Goal: Task Accomplishment & Management: Complete application form

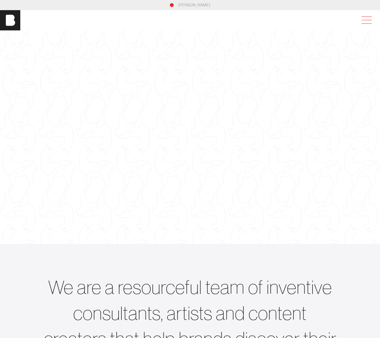
click at [368, 20] on span at bounding box center [365, 20] width 15 height 11
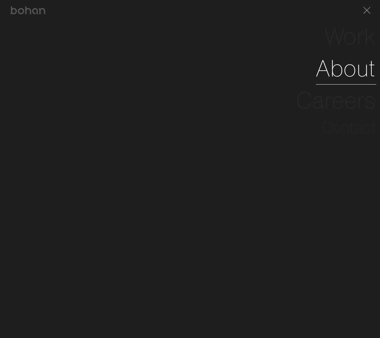
click at [348, 66] on link "About" at bounding box center [346, 68] width 60 height 32
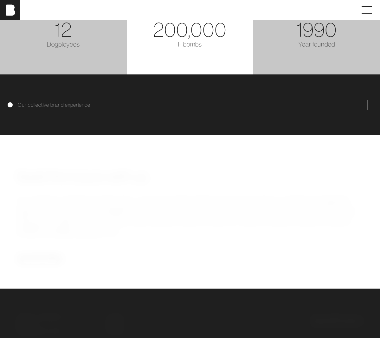
scroll to position [1116, 0]
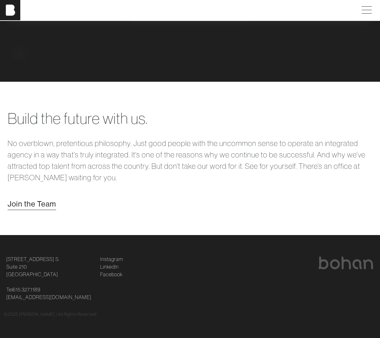
click at [51, 206] on span "Join the Team" at bounding box center [32, 203] width 48 height 11
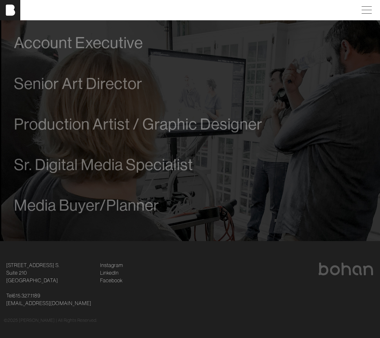
scroll to position [319, 0]
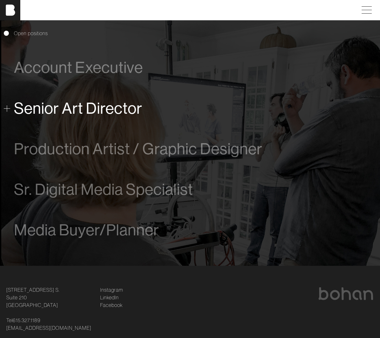
click at [88, 109] on span "Senior Art Director" at bounding box center [78, 108] width 128 height 18
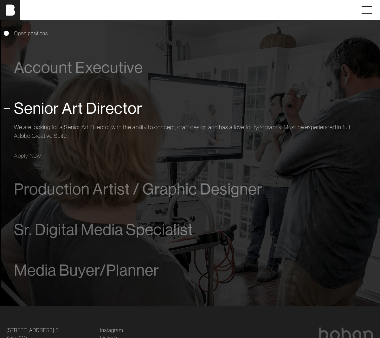
scroll to position [360, 0]
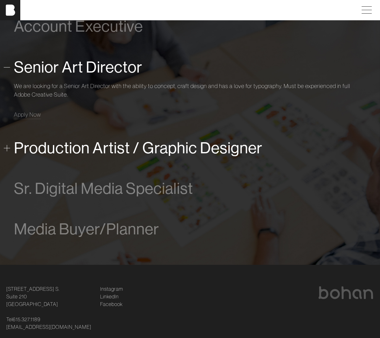
click at [107, 155] on span "Production Artist / Graphic Designer" at bounding box center [138, 148] width 248 height 18
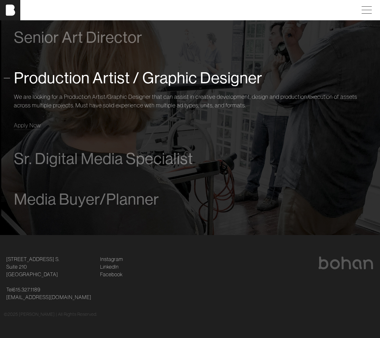
scroll to position [401, 0]
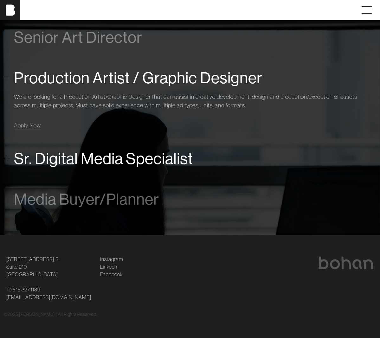
click at [75, 160] on span "Sr. Digital Media Specialist" at bounding box center [103, 159] width 179 height 18
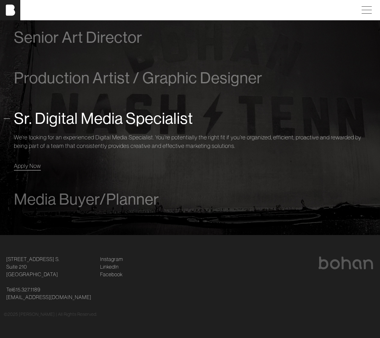
click at [30, 162] on span "Apply Now" at bounding box center [27, 165] width 27 height 7
drag, startPoint x: 49, startPoint y: 274, endPoint x: 3, endPoint y: 258, distance: 49.1
click at [3, 258] on div "[STREET_ADDRESS] [STREET_ADDRESS] Tel [PHONE_NUMBER] [EMAIL_ADDRESS][DOMAIN_NAM…" at bounding box center [50, 278] width 94 height 46
copy link "[STREET_ADDRESS] [STREET_ADDRESS]"
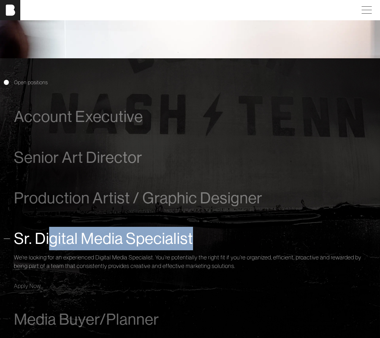
drag, startPoint x: 238, startPoint y: 247, endPoint x: 47, endPoint y: 244, distance: 191.1
click at [50, 245] on div "Sr. Digital Media Specialist" at bounding box center [190, 238] width 352 height 23
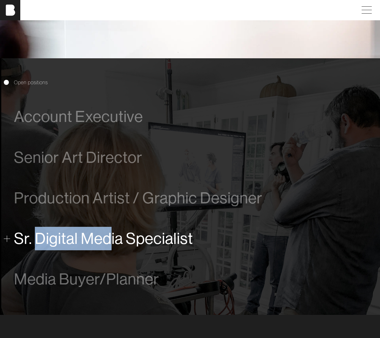
drag, startPoint x: 39, startPoint y: 247, endPoint x: 121, endPoint y: 247, distance: 82.4
click at [121, 247] on span "Sr. Digital Media Specialist" at bounding box center [103, 239] width 179 height 18
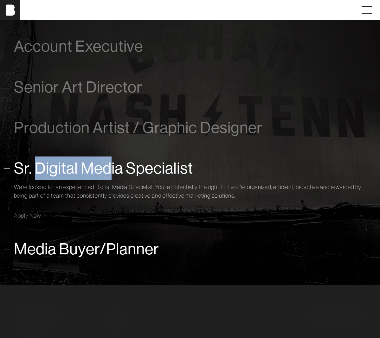
scroll to position [360, 0]
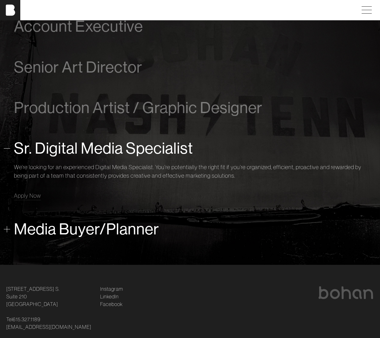
click at [106, 238] on span "Media Buyer/Planner" at bounding box center [86, 229] width 145 height 18
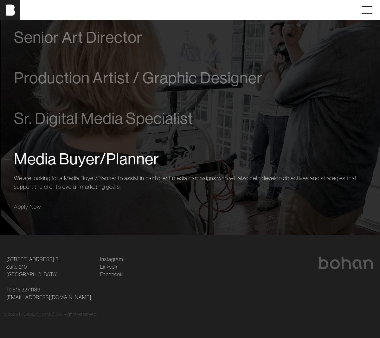
scroll to position [289, 0]
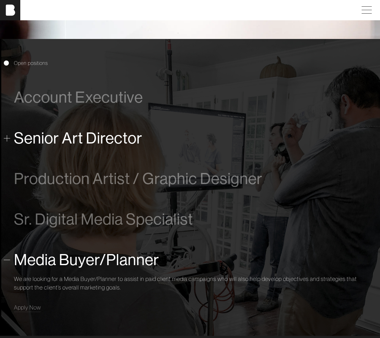
click at [97, 141] on span "Senior Art Director" at bounding box center [78, 138] width 128 height 18
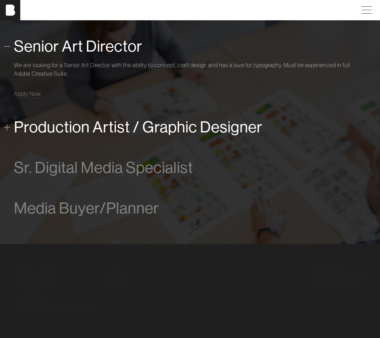
scroll to position [382, 0]
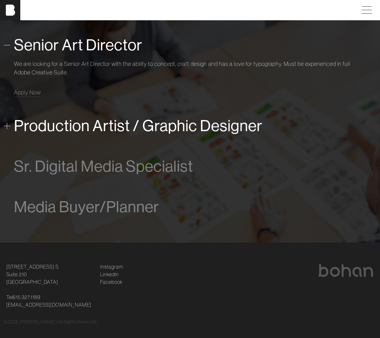
click at [99, 129] on span "Production Artist / Graphic Designer" at bounding box center [138, 126] width 248 height 18
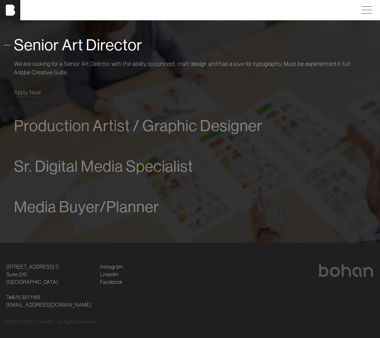
scroll to position [401, 0]
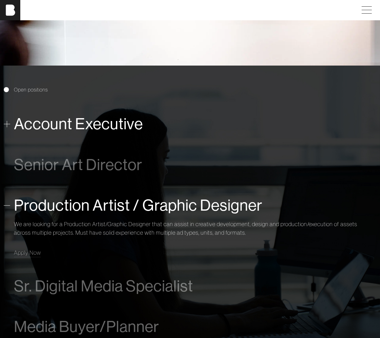
click at [113, 122] on span "Account Executive" at bounding box center [78, 124] width 129 height 18
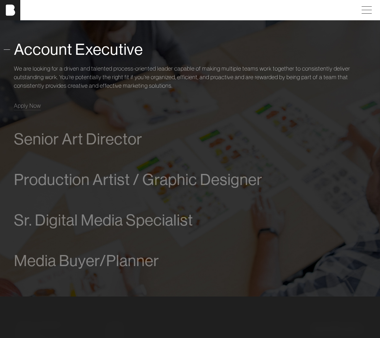
scroll to position [337, 0]
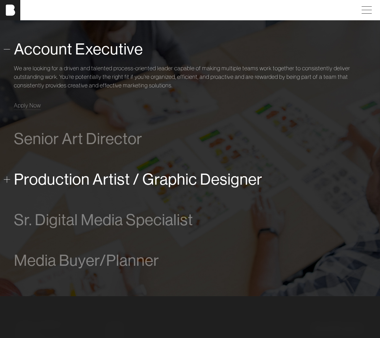
click at [216, 184] on span "Production Artist / Graphic Designer" at bounding box center [138, 179] width 248 height 18
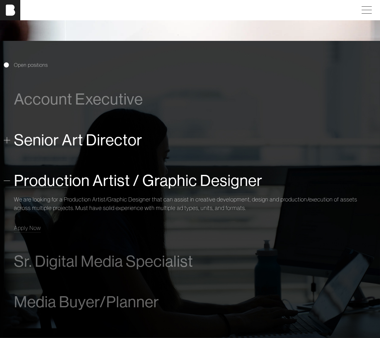
click at [99, 144] on span "Senior Art Director" at bounding box center [78, 140] width 128 height 18
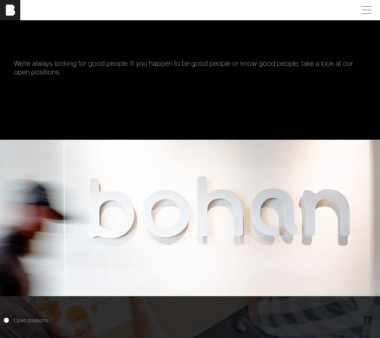
scroll to position [0, 0]
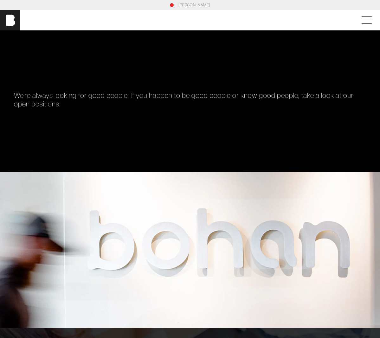
click at [196, 6] on link "[PERSON_NAME]" at bounding box center [194, 5] width 32 height 6
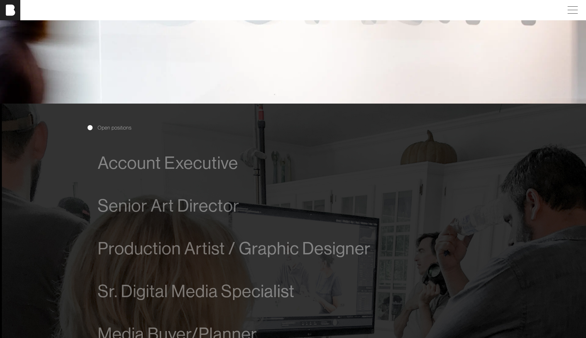
scroll to position [380, 0]
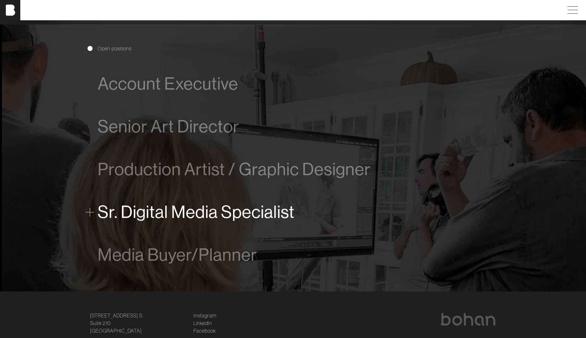
click at [213, 210] on span "Sr. Digital Media Specialist" at bounding box center [196, 211] width 197 height 19
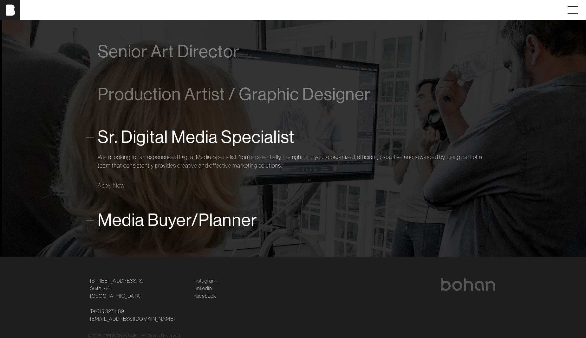
scroll to position [476, 0]
